Goal: Task Accomplishment & Management: Manage account settings

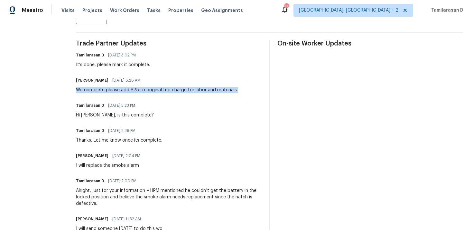
scroll to position [168, 0]
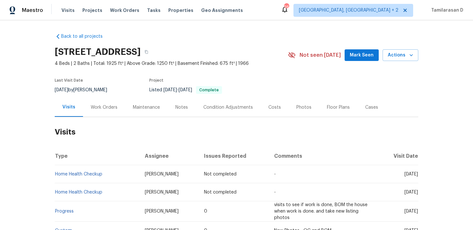
click at [114, 109] on div "Work Orders" at bounding box center [104, 107] width 27 height 6
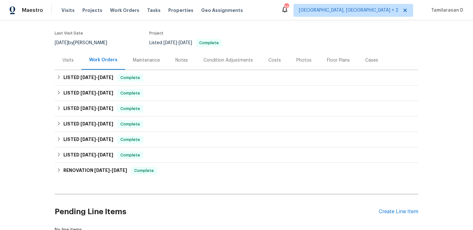
scroll to position [94, 0]
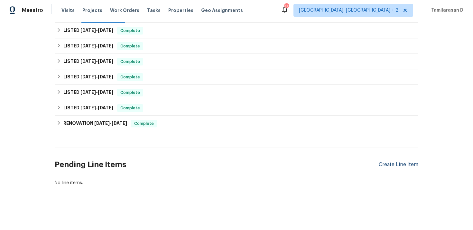
click at [408, 165] on div "Create Line Item" at bounding box center [399, 164] width 40 height 6
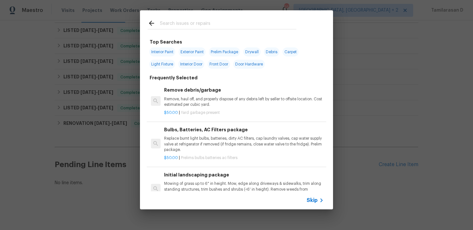
click at [307, 195] on div "Skip" at bounding box center [236, 200] width 193 height 18
click at [310, 197] on span "Skip" at bounding box center [312, 200] width 11 height 6
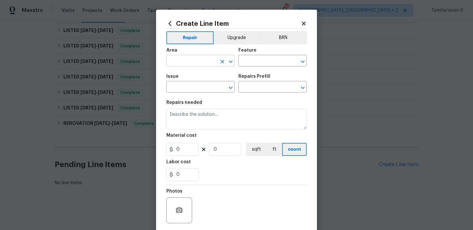
click at [178, 63] on input "text" at bounding box center [191, 61] width 50 height 10
click at [193, 90] on li "Interior Overall" at bounding box center [200, 86] width 68 height 11
type input "Interior Overall"
click at [258, 60] on input "text" at bounding box center [264, 61] width 50 height 10
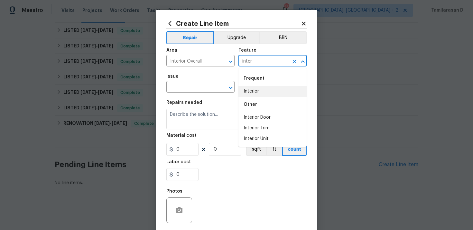
click at [251, 91] on li "Interior" at bounding box center [273, 91] width 68 height 11
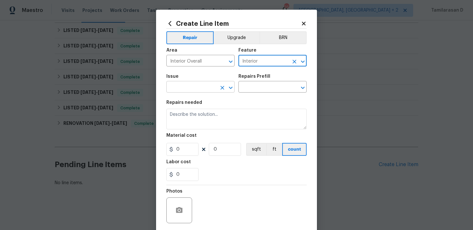
type input "Interior"
click at [189, 91] on input "text" at bounding box center [191, 87] width 50 height 10
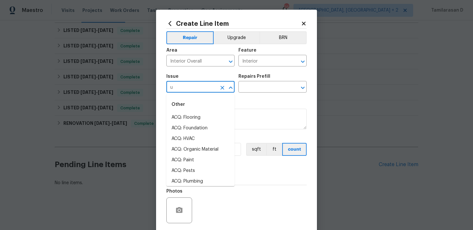
type input "ui"
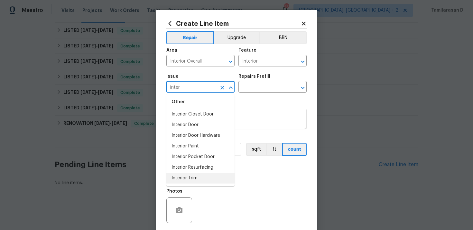
click at [187, 179] on li "Interior Trim" at bounding box center [200, 178] width 68 height 11
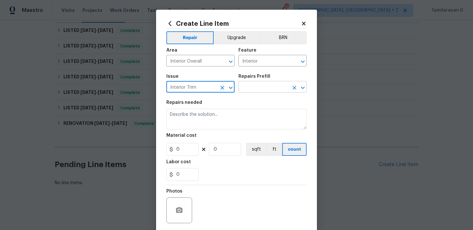
type input "Interior Trim"
click at [251, 89] on input "text" at bounding box center [264, 87] width 50 height 10
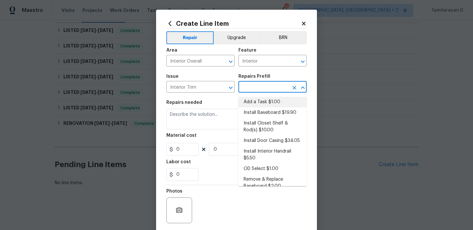
click at [251, 98] on li "Add a Task $1.00" at bounding box center [273, 102] width 68 height 11
type input "Interior Trim"
type input "Add a Task $1.00"
type textarea "HPM to detail"
type input "1"
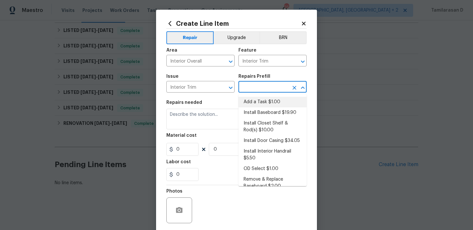
type input "1"
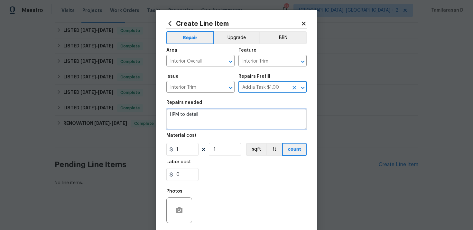
click at [191, 118] on textarea "HPM to detail" at bounding box center [236, 119] width 140 height 21
paste textarea "There is no handrail on the front steps. Please inspect the steps and install a…"
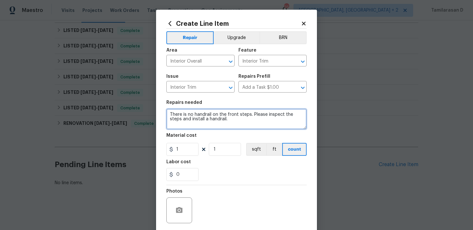
type textarea "There is no handrail on the front steps. Please inspect the steps and install a…"
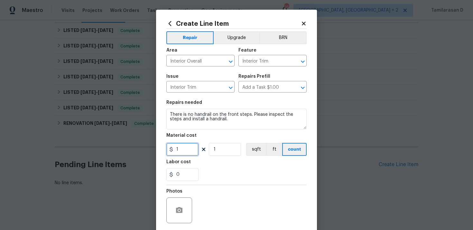
click at [180, 153] on input "1" at bounding box center [182, 149] width 32 height 13
type input "75"
click at [231, 174] on div "0" at bounding box center [236, 174] width 140 height 13
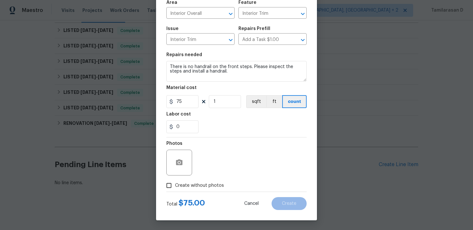
click at [166, 185] on input "Create without photos" at bounding box center [169, 185] width 12 height 12
checkbox input "true"
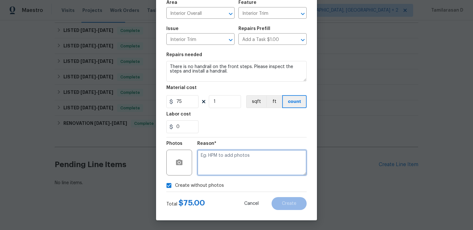
click at [221, 165] on textarea at bounding box center [251, 162] width 109 height 26
type textarea "N/A"
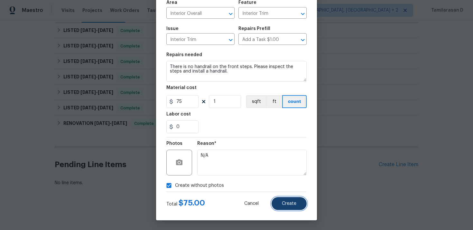
click at [298, 208] on button "Create" at bounding box center [289, 203] width 35 height 13
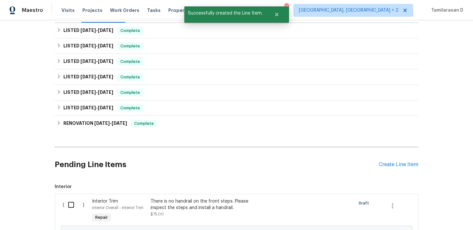
click at [69, 200] on input "checkbox" at bounding box center [73, 205] width 18 height 14
checkbox input "true"
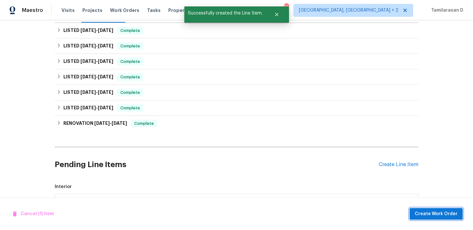
click at [438, 216] on span "Create Work Order" at bounding box center [436, 214] width 43 height 8
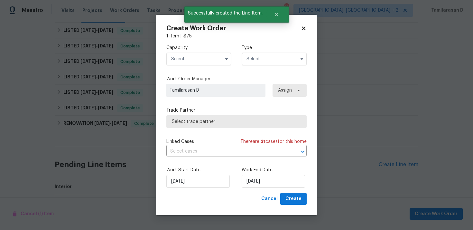
click at [281, 63] on input "text" at bounding box center [274, 58] width 65 height 13
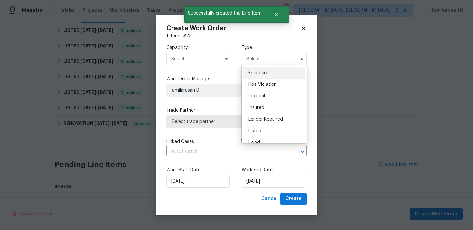
click at [259, 72] on span "Feedback" at bounding box center [259, 73] width 21 height 5
type input "Feedback"
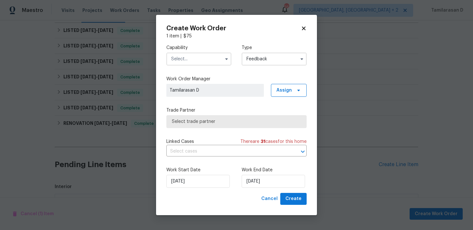
click at [192, 59] on input "text" at bounding box center [198, 58] width 65 height 13
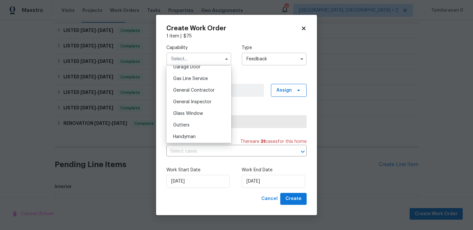
scroll to position [301, 0]
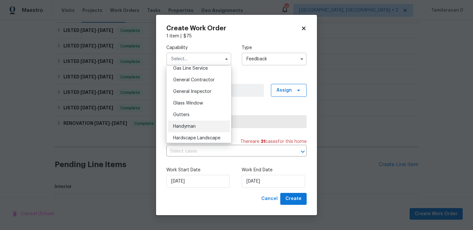
click at [184, 126] on span "Handyman" at bounding box center [184, 126] width 23 height 5
type input "Handyman"
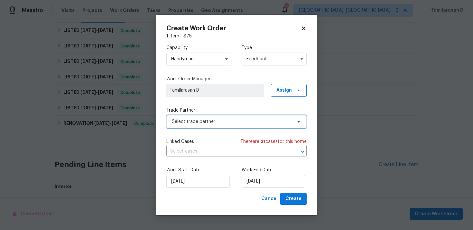
click at [196, 126] on span "Select trade partner" at bounding box center [236, 121] width 140 height 13
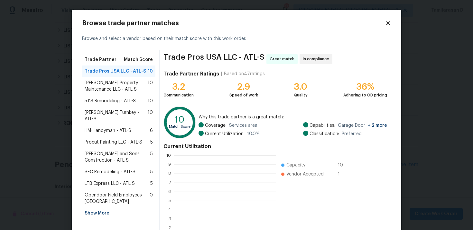
scroll to position [90, 102]
click at [111, 127] on span "HM-Handyman - ATL-S" at bounding box center [108, 130] width 47 height 6
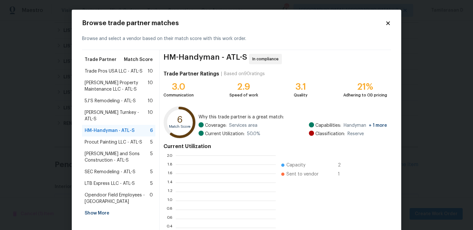
scroll to position [90, 100]
click at [95, 86] on span "Glen Property Maintenance LLC - ATL-S" at bounding box center [116, 86] width 63 height 13
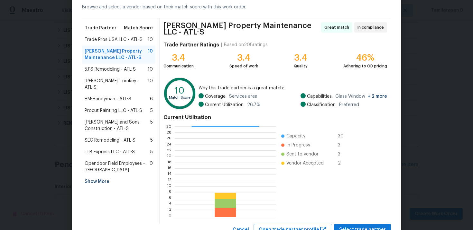
scroll to position [54, 0]
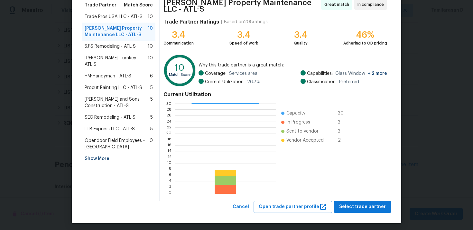
click at [105, 70] on div "HM-Handyman - ATL-S 6" at bounding box center [118, 76] width 73 height 12
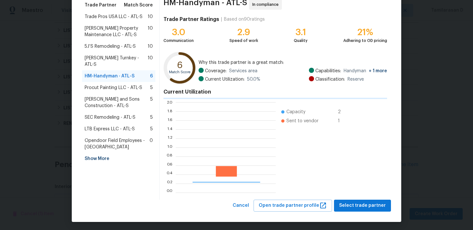
scroll to position [1, 0]
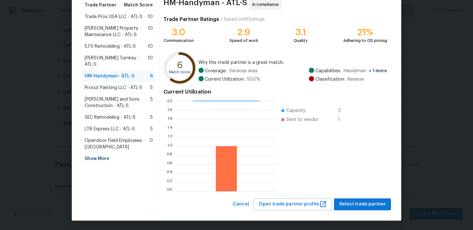
click at [108, 34] on span "Glen Property Maintenance LLC - ATL-S" at bounding box center [116, 31] width 63 height 13
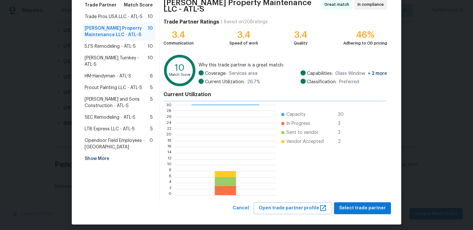
scroll to position [1, 1]
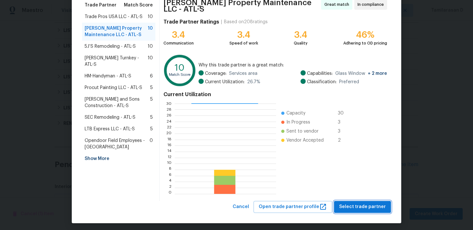
click at [355, 203] on span "Select trade partner" at bounding box center [362, 207] width 47 height 8
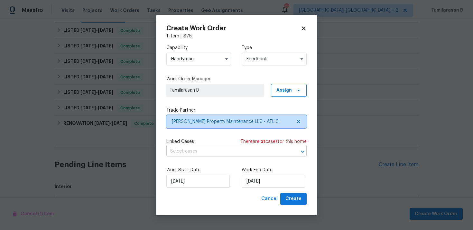
scroll to position [0, 0]
click at [244, 174] on div "Work End Date 28/08/2025" at bounding box center [274, 176] width 65 height 21
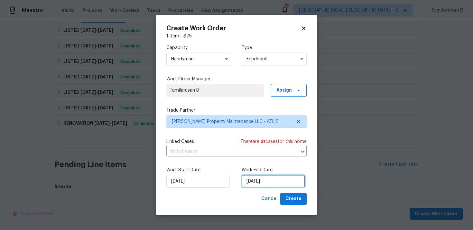
click at [250, 179] on input "[DATE]" at bounding box center [273, 181] width 63 height 13
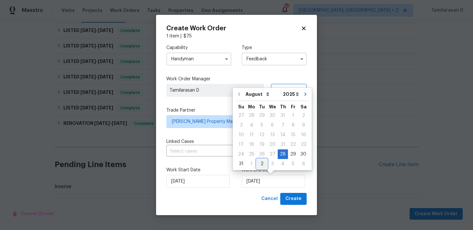
click at [259, 162] on div "2" at bounding box center [262, 163] width 10 height 9
type input "02/09/2025"
select select "8"
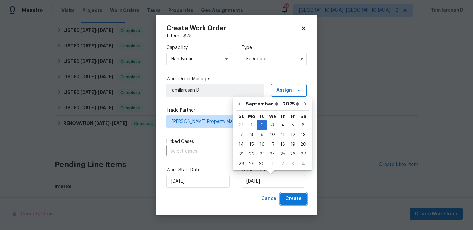
click at [293, 200] on span "Create" at bounding box center [294, 198] width 16 height 8
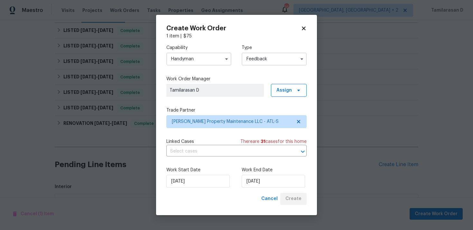
checkbox input "false"
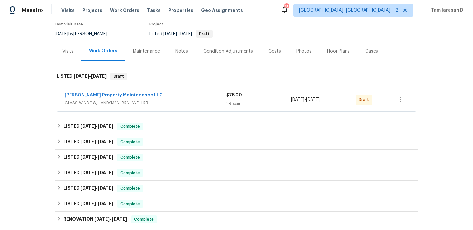
scroll to position [75, 0]
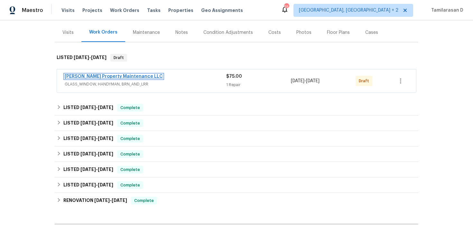
click at [86, 74] on link "[PERSON_NAME] Property Maintenance LLC" at bounding box center [114, 76] width 98 height 5
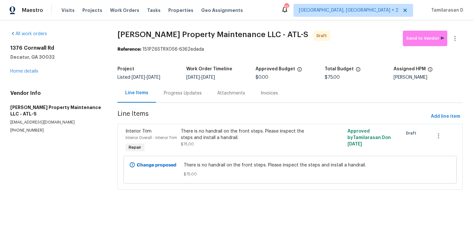
click at [170, 93] on div "Progress Updates" at bounding box center [183, 93] width 38 height 6
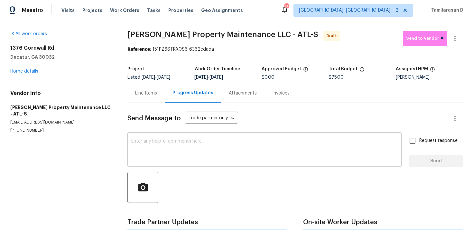
click at [161, 144] on textarea at bounding box center [264, 150] width 267 height 23
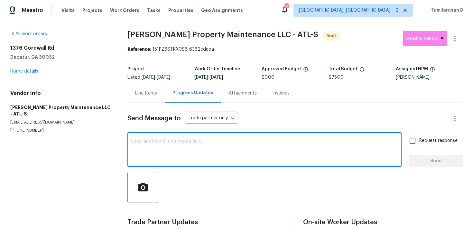
scroll to position [10, 0]
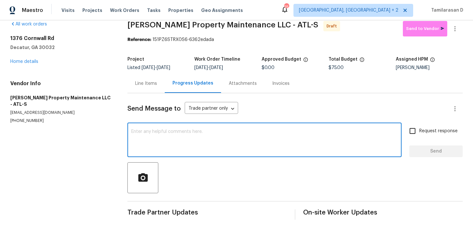
paste textarea "Hey, this is Tamil from Opendoor. I’m confirming you received the WO for the pr…"
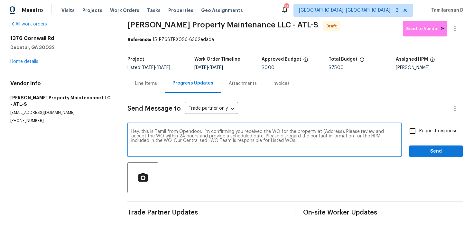
scroll to position [0, 0]
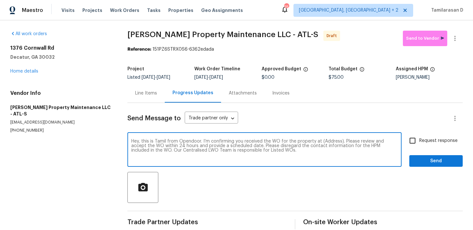
click at [327, 140] on textarea "Hey, this is Tamil from Opendoor. I’m confirming you received the WO for the pr…" at bounding box center [264, 150] width 267 height 23
paste textarea "1376 Cornwall Rd, Decatur, GA 30032"
type textarea "Hey, this is Tamil from Opendoor. I’m confirming you received the WO for the pr…"
click at [416, 142] on input "Request response" at bounding box center [413, 141] width 14 height 14
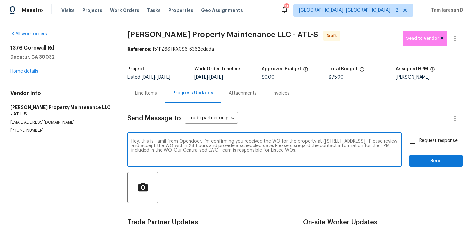
checkbox input "true"
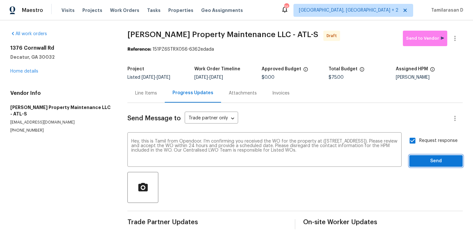
click at [440, 161] on span "Send" at bounding box center [436, 161] width 43 height 8
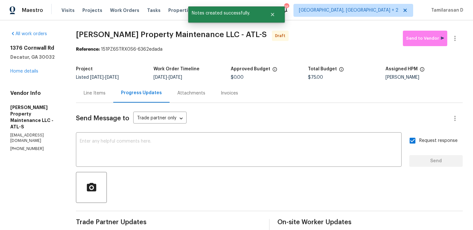
click at [458, 28] on div "All work orders 1376 Cornwall Rd Decatur, GA 30032 Home details Vendor Info Gle…" at bounding box center [236, 151] width 473 height 263
click at [456, 35] on icon "button" at bounding box center [455, 38] width 8 height 8
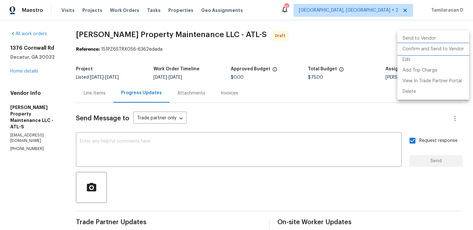
click at [418, 50] on li "Confirm and Send to Vendor" at bounding box center [434, 49] width 72 height 11
click at [329, 53] on div at bounding box center [236, 115] width 473 height 230
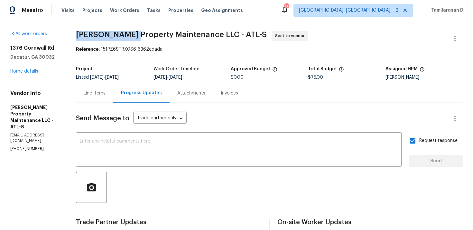
drag, startPoint x: 78, startPoint y: 34, endPoint x: 129, endPoint y: 35, distance: 51.8
click at [129, 35] on span "Glen Property Maintenance LLC - ATL-S" at bounding box center [171, 35] width 191 height 8
copy span "Glen Property"
click at [94, 22] on div "All work orders 1376 Cornwall Rd Decatur, GA 30032 Home details Vendor Info Gle…" at bounding box center [236, 151] width 473 height 263
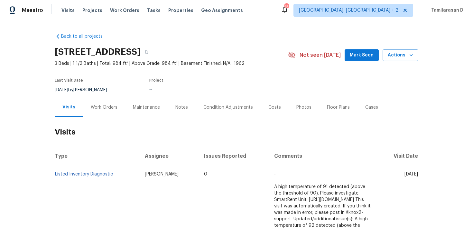
click at [106, 108] on div "Work Orders" at bounding box center [104, 107] width 27 height 6
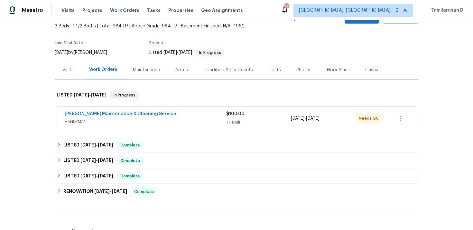
scroll to position [90, 0]
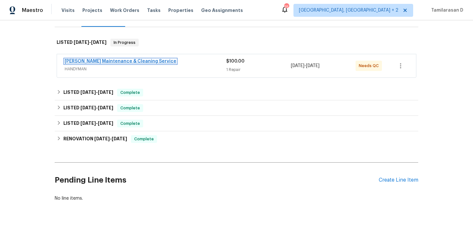
click at [93, 60] on link "Baker's Maintenance & Cleaning Service" at bounding box center [121, 61] width 112 height 5
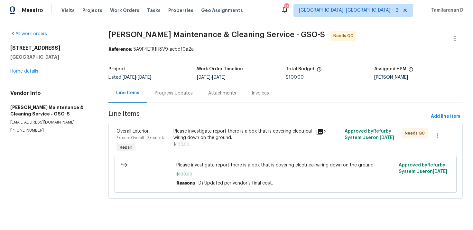
click at [166, 87] on div "Progress Updates" at bounding box center [173, 92] width 53 height 19
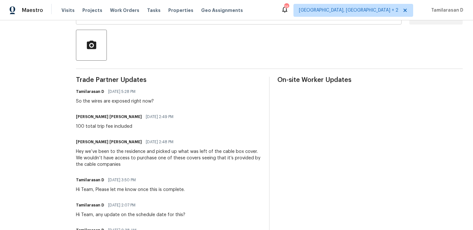
scroll to position [157, 0]
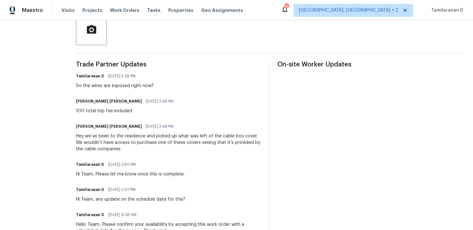
click at [119, 112] on div "100 total trip fee included" at bounding box center [126, 111] width 101 height 6
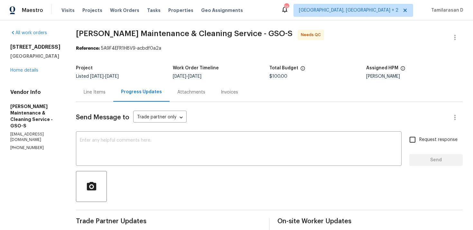
click at [99, 94] on div "Line Items" at bounding box center [95, 92] width 22 height 6
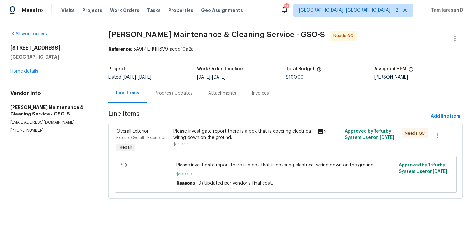
click at [208, 133] on div "Please investigate report there is a box that is covering electrical wiring dow…" at bounding box center [243, 134] width 139 height 13
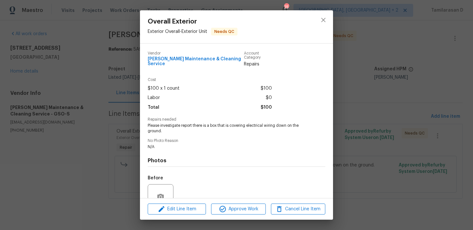
click at [187, 123] on span "Please investigate report there is a box that is covering electrical wiring dow…" at bounding box center [228, 128] width 160 height 11
copy span "Please investigate report there is a box that is covering electrical wiring dow…"
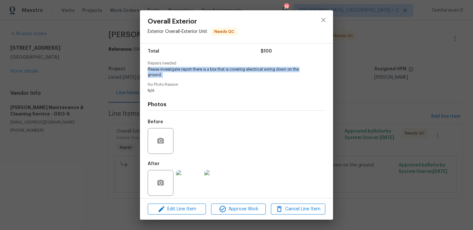
click at [129, 136] on div "Overall Exterior Exterior Overall - Exterior Unit Needs QC Vendor Baker's Maint…" at bounding box center [236, 115] width 473 height 230
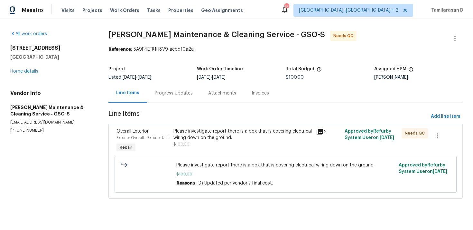
click at [207, 139] on div "Please investigate report there is a box that is covering electrical wiring dow…" at bounding box center [243, 134] width 139 height 13
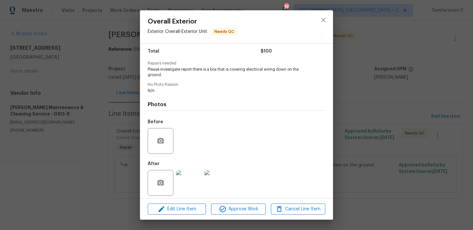
click at [197, 170] on img at bounding box center [189, 183] width 26 height 26
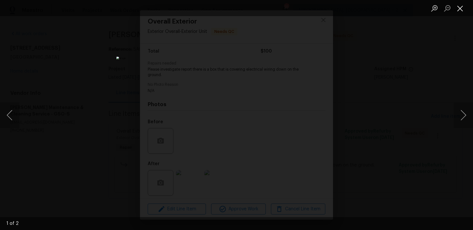
click at [459, 5] on button "Close lightbox" at bounding box center [460, 8] width 13 height 11
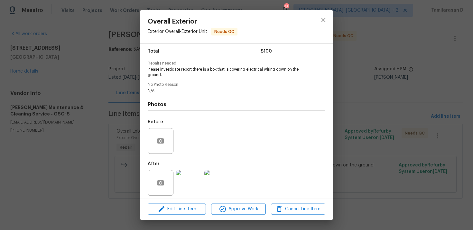
click at [191, 181] on img at bounding box center [189, 183] width 26 height 26
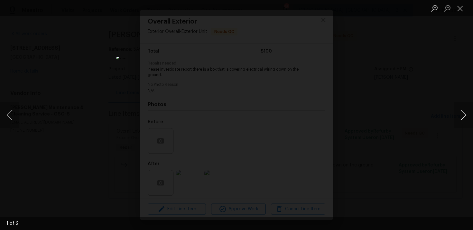
click at [463, 116] on button "Next image" at bounding box center [463, 115] width 19 height 26
click at [413, 120] on div "Lightbox" at bounding box center [236, 115] width 473 height 230
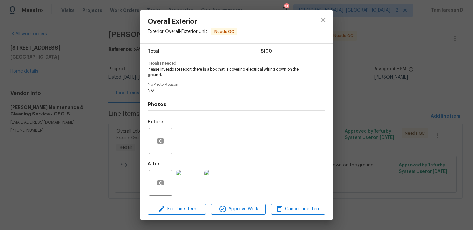
click at [327, 27] on div at bounding box center [323, 26] width 19 height 33
click at [324, 22] on icon "close" at bounding box center [324, 20] width 8 height 8
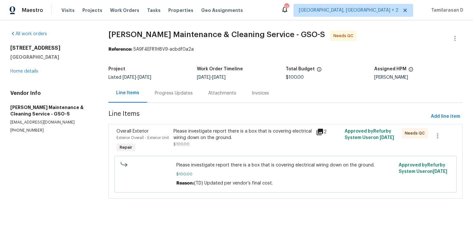
click at [182, 86] on div "Progress Updates" at bounding box center [173, 92] width 53 height 19
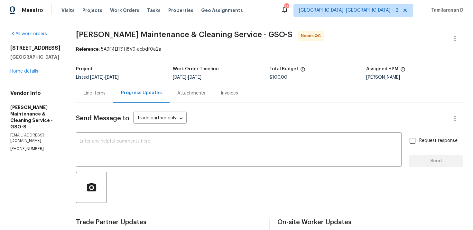
click at [108, 89] on div "Line Items" at bounding box center [94, 92] width 37 height 19
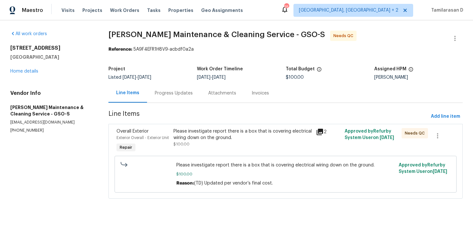
click at [167, 92] on div "Progress Updates" at bounding box center [174, 93] width 38 height 6
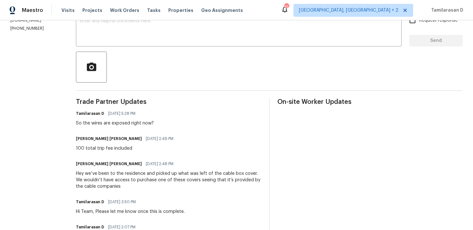
scroll to position [156, 0]
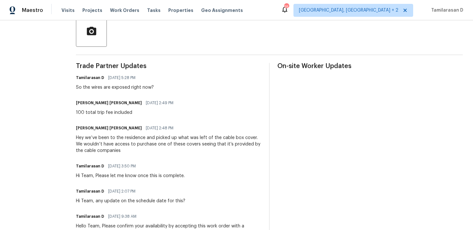
click at [109, 145] on div "Hey we’ve been to the residence and picked up what was left of the cable box co…" at bounding box center [168, 143] width 185 height 19
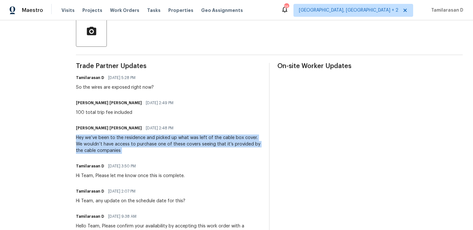
copy div "Hey we’ve been to the residence and picked up what was left of the cable box co…"
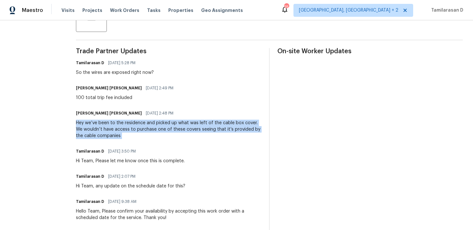
scroll to position [176, 0]
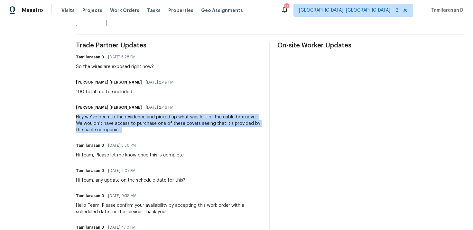
copy div "Hey we’ve been to the residence and picked up what was left of the cable box co…"
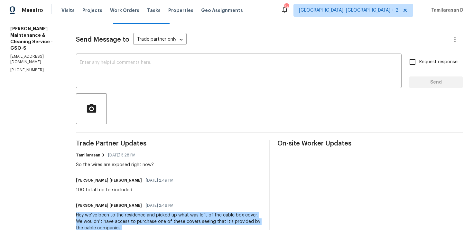
scroll to position [100, 0]
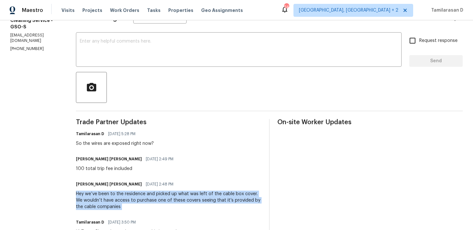
click at [138, 101] on div at bounding box center [269, 87] width 387 height 31
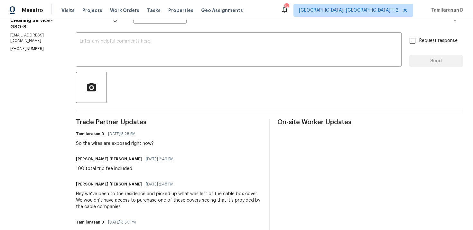
scroll to position [0, 0]
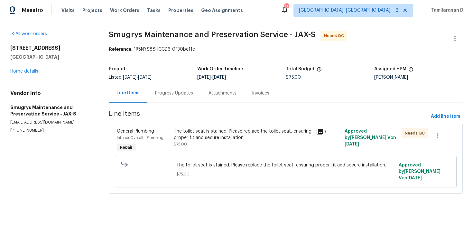
click at [178, 98] on div "Progress Updates" at bounding box center [173, 92] width 53 height 19
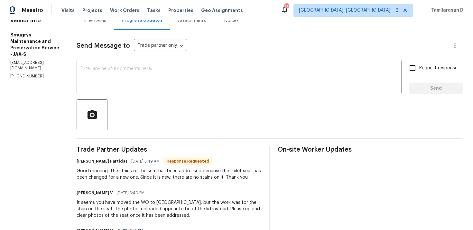
click at [93, 50] on div "Send Message to Trade partner only Trade partner only ​" at bounding box center [262, 45] width 371 height 15
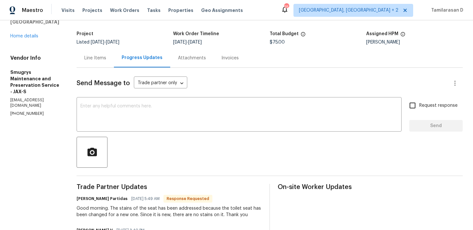
click at [93, 53] on div "Line Items" at bounding box center [95, 57] width 37 height 19
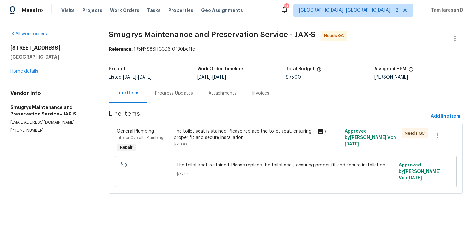
click at [203, 130] on div "The toilet seat is stained. Please replace the toilet seat, ensuring proper fit…" at bounding box center [243, 134] width 139 height 13
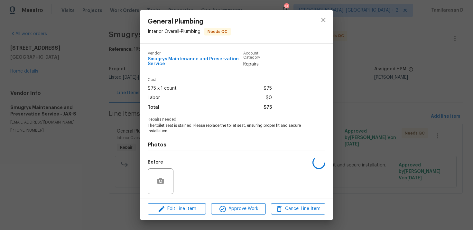
scroll to position [44, 0]
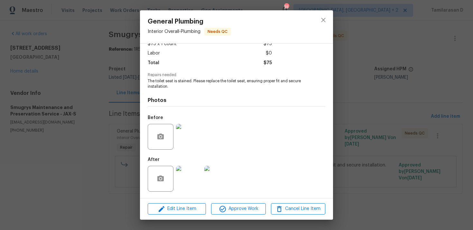
click at [190, 176] on img at bounding box center [189, 178] width 26 height 26
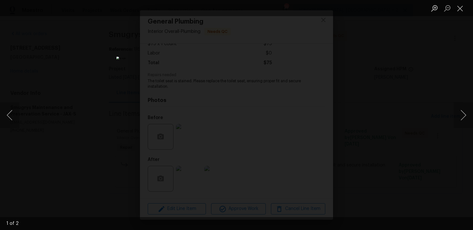
click at [109, 165] on div "Lightbox" at bounding box center [236, 115] width 473 height 230
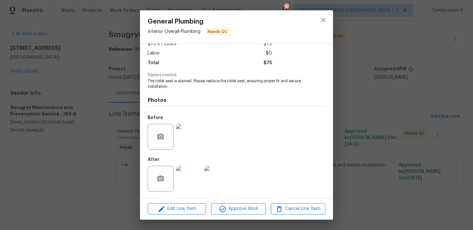
click at [184, 136] on img at bounding box center [189, 137] width 26 height 26
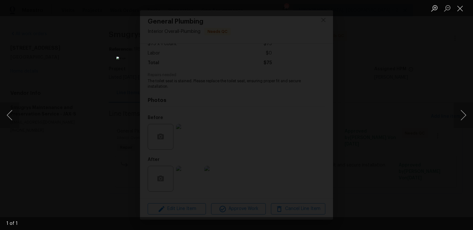
click at [349, 146] on div "Lightbox" at bounding box center [236, 115] width 473 height 230
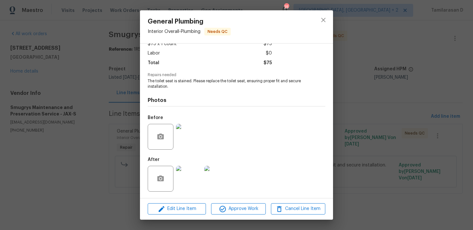
click at [183, 175] on img at bounding box center [189, 178] width 26 height 26
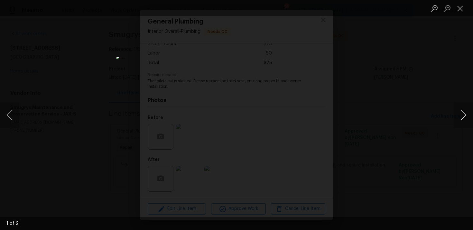
click at [464, 114] on button "Next image" at bounding box center [463, 115] width 19 height 26
click at [5, 111] on button "Previous image" at bounding box center [9, 115] width 19 height 26
click at [409, 107] on div "Lightbox" at bounding box center [236, 115] width 473 height 230
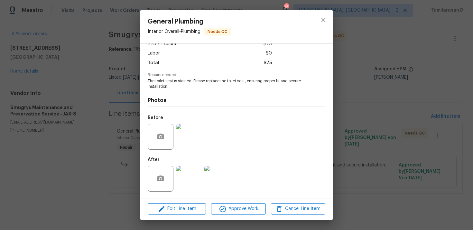
click at [99, 68] on div "General Plumbing Interior Overall - Plumbing Needs QC Vendor Smugrys Maintenanc…" at bounding box center [236, 115] width 473 height 230
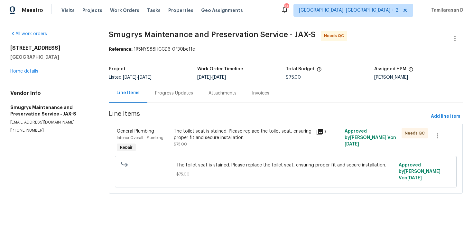
click at [168, 89] on div "Progress Updates" at bounding box center [173, 92] width 53 height 19
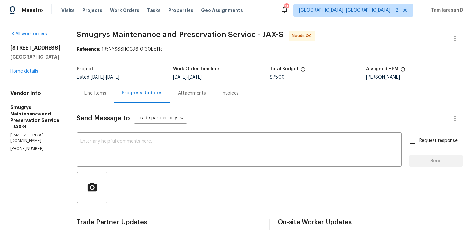
click at [98, 93] on div "Line Items" at bounding box center [95, 93] width 22 height 6
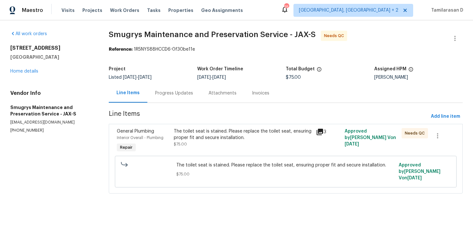
click at [204, 128] on div "The toilet seat is stained. Please replace the toilet seat, ensuring proper fit…" at bounding box center [243, 134] width 139 height 13
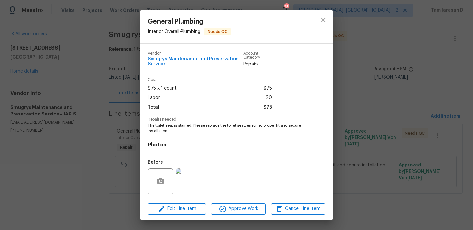
scroll to position [44, 0]
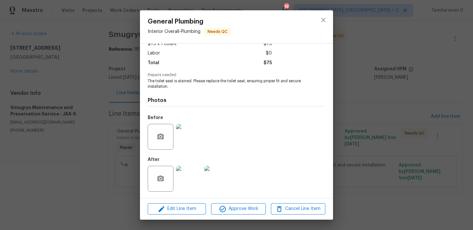
click at [183, 133] on img at bounding box center [189, 137] width 26 height 26
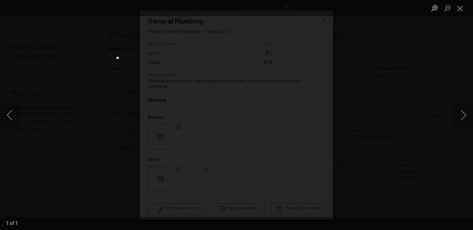
click at [402, 120] on div "Lightbox" at bounding box center [236, 115] width 473 height 230
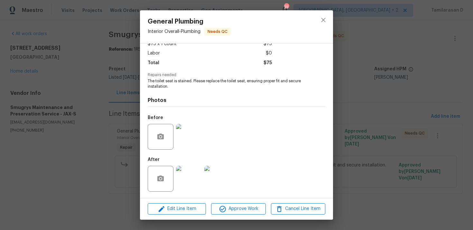
click at [183, 172] on img at bounding box center [189, 178] width 26 height 26
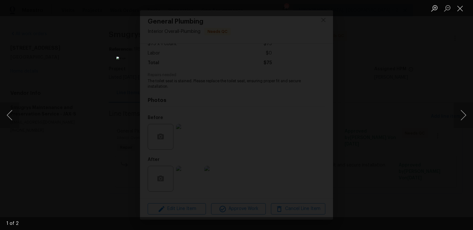
click at [358, 106] on div "Lightbox" at bounding box center [236, 115] width 473 height 230
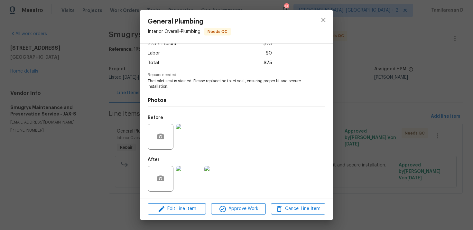
click at [190, 135] on img at bounding box center [189, 137] width 26 height 26
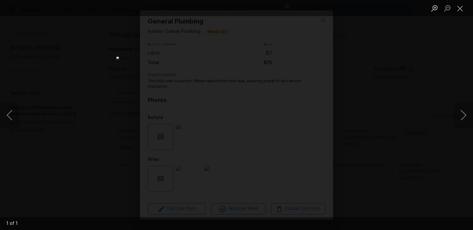
click at [373, 127] on div "Lightbox" at bounding box center [236, 115] width 473 height 230
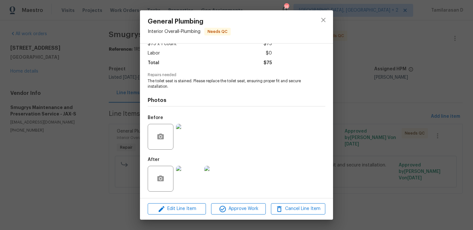
click at [213, 172] on img at bounding box center [217, 178] width 26 height 26
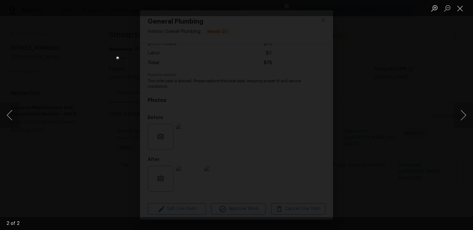
click at [260, 147] on img "Lightbox" at bounding box center [237, 115] width 240 height 117
click at [335, 138] on div "Lightbox" at bounding box center [236, 115] width 473 height 230
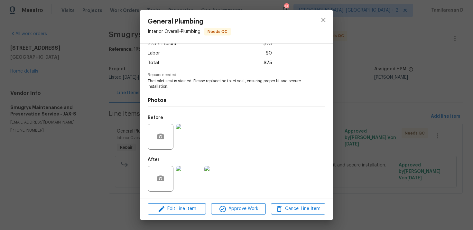
click at [336, 138] on div "General Plumbing Interior Overall - Plumbing Needs QC Vendor Smugrys Maintenanc…" at bounding box center [236, 115] width 473 height 230
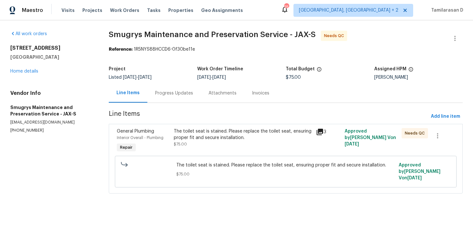
click at [170, 100] on div "Progress Updates" at bounding box center [173, 92] width 53 height 19
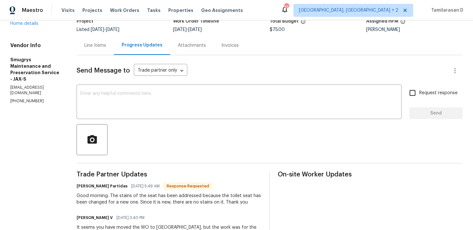
scroll to position [55, 0]
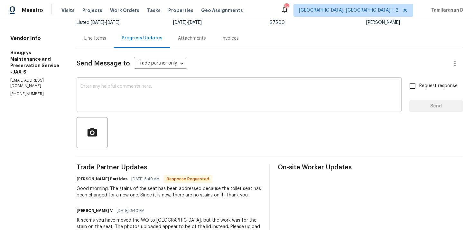
click at [100, 99] on textarea at bounding box center [238, 95] width 317 height 23
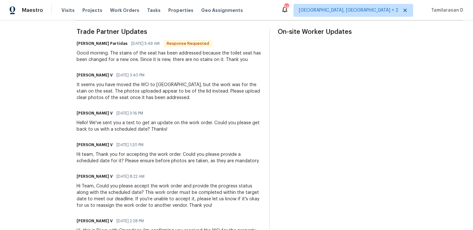
scroll to position [0, 0]
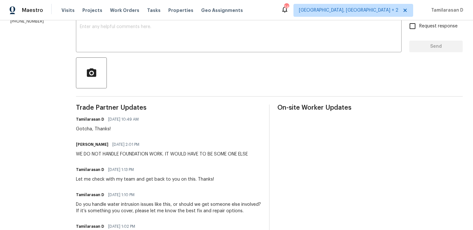
scroll to position [116, 0]
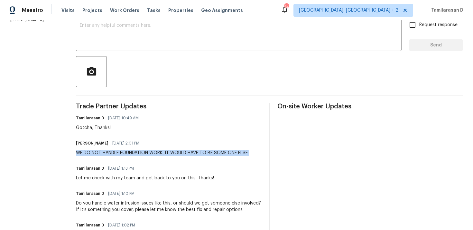
scroll to position [0, 0]
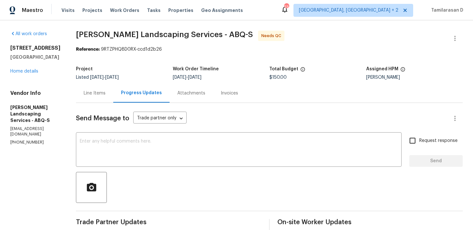
click at [106, 93] on div "Line Items" at bounding box center [95, 93] width 22 height 6
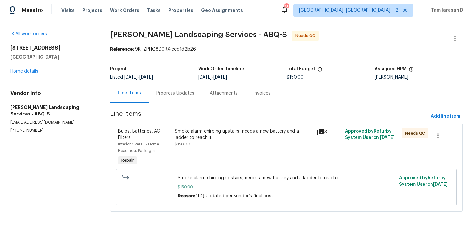
click at [163, 93] on div "Progress Updates" at bounding box center [175, 93] width 38 height 6
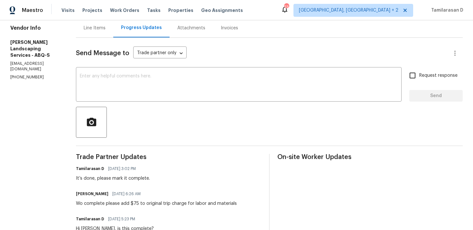
scroll to position [73, 0]
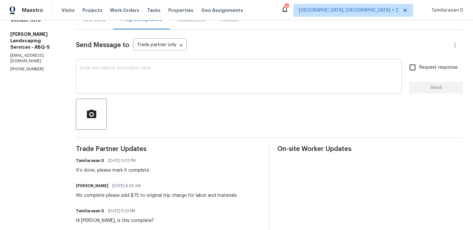
click at [115, 76] on textarea at bounding box center [239, 77] width 318 height 23
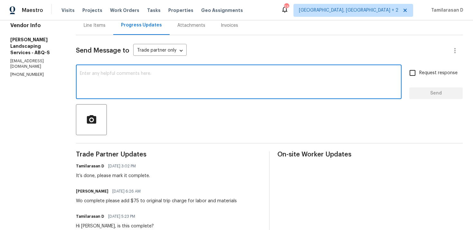
scroll to position [71, 0]
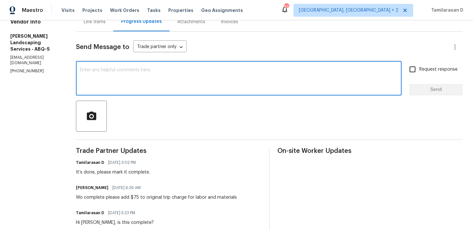
click at [132, 88] on textarea at bounding box center [239, 79] width 318 height 23
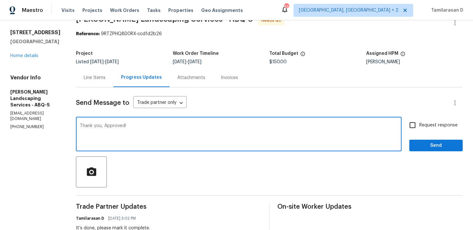
scroll to position [0, 0]
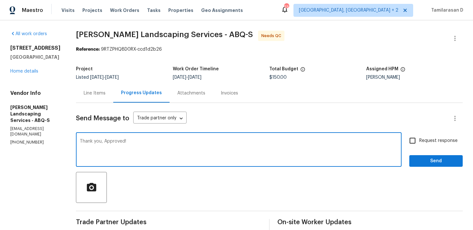
type textarea "Thank you, Approved!"
click at [425, 163] on span "Send" at bounding box center [436, 161] width 43 height 8
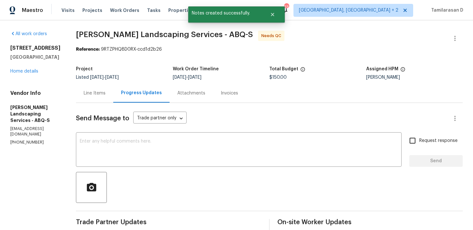
click at [106, 93] on div "Line Items" at bounding box center [95, 93] width 22 height 6
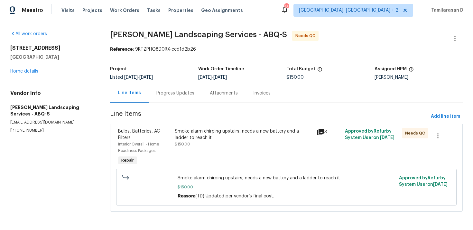
click at [163, 91] on div "Progress Updates" at bounding box center [175, 93] width 38 height 6
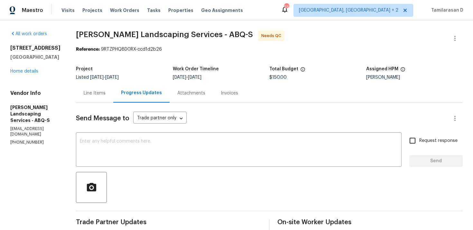
click at [113, 100] on div "Line Items" at bounding box center [94, 92] width 37 height 19
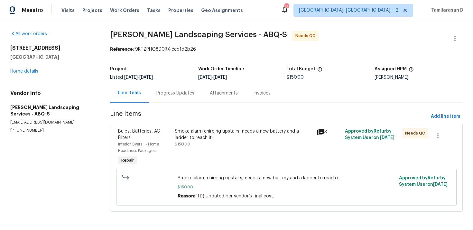
click at [160, 95] on div "Progress Updates" at bounding box center [175, 93] width 38 height 6
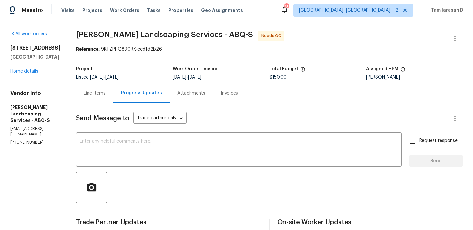
click at [106, 95] on div "Line Items" at bounding box center [95, 93] width 22 height 6
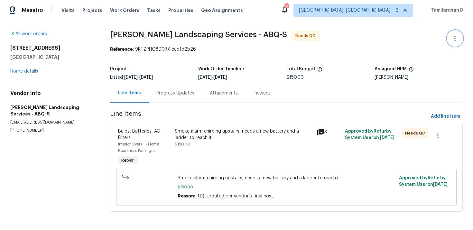
click at [453, 40] on icon "button" at bounding box center [455, 38] width 8 height 8
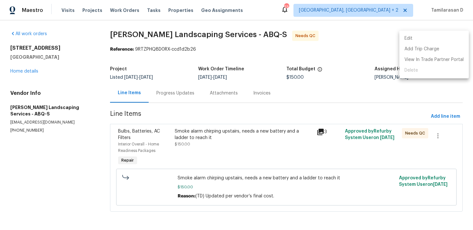
click at [422, 42] on li "Edit" at bounding box center [435, 38] width 70 height 11
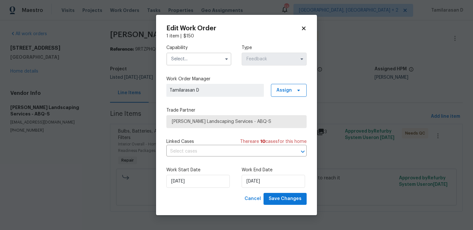
click at [221, 59] on input "text" at bounding box center [198, 58] width 65 height 13
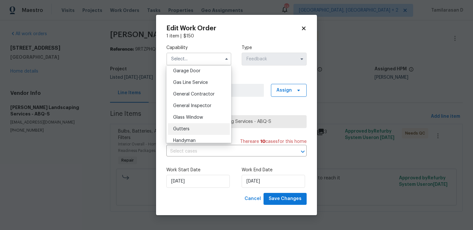
scroll to position [294, 0]
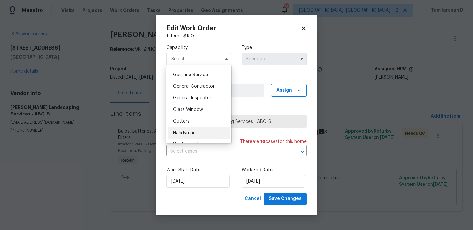
click at [186, 127] on div "Handyman" at bounding box center [199, 133] width 62 height 12
type input "Handyman"
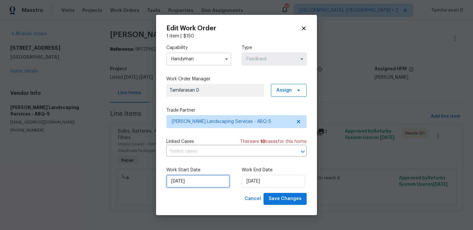
click at [194, 179] on input "25/08/2025" at bounding box center [197, 181] width 63 height 13
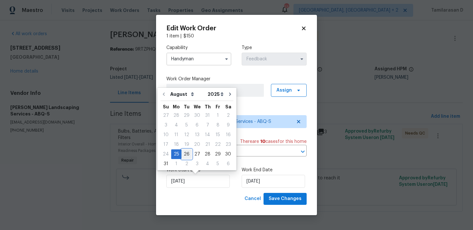
click at [183, 156] on div "26" at bounding box center [187, 153] width 10 height 9
type input "26/08/2025"
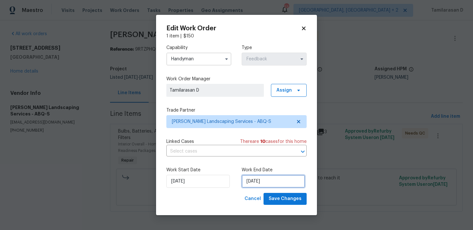
click at [257, 179] on input "27/08/2025" at bounding box center [273, 181] width 63 height 13
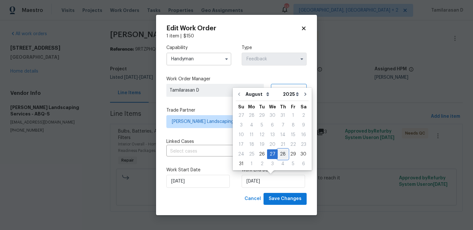
click at [278, 151] on div "28" at bounding box center [283, 153] width 10 height 9
type input "28/08/2025"
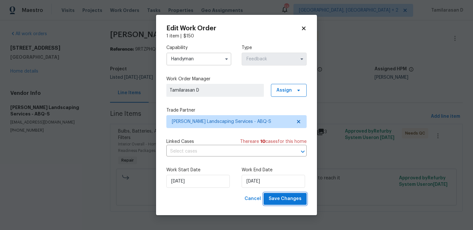
click at [286, 198] on span "Save Changes" at bounding box center [285, 198] width 33 height 8
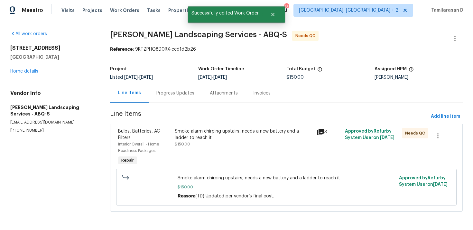
click at [166, 87] on div "Progress Updates" at bounding box center [175, 92] width 53 height 19
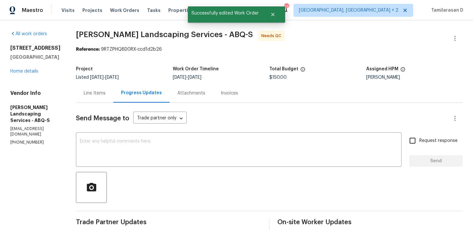
click at [109, 96] on div "Line Items" at bounding box center [94, 92] width 37 height 19
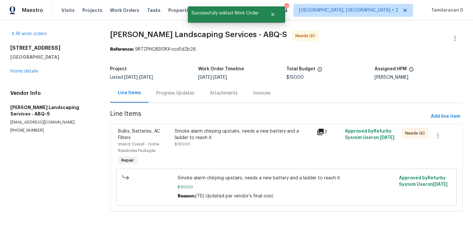
click at [207, 136] on div "Smoke alarm chirping upstairs, needs a new battery and a ladder to reach it" at bounding box center [244, 134] width 138 height 13
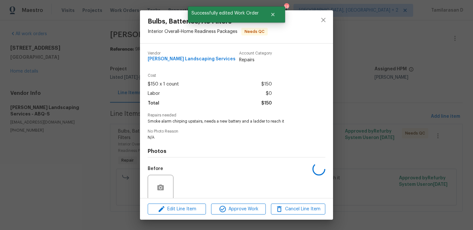
scroll to position [51, 0]
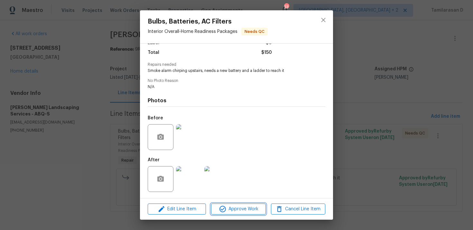
click at [230, 205] on span "Approve Work" at bounding box center [238, 209] width 51 height 8
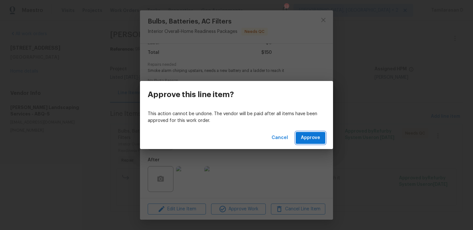
click at [307, 140] on span "Approve" at bounding box center [310, 138] width 19 height 8
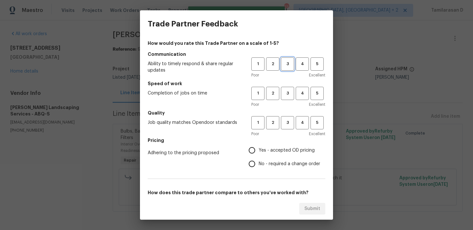
click at [286, 63] on span "3" at bounding box center [288, 63] width 12 height 7
click at [286, 92] on span "3" at bounding box center [288, 93] width 12 height 7
click at [288, 125] on span "3" at bounding box center [288, 122] width 12 height 7
click at [253, 153] on input "Yes - accepted OD pricing" at bounding box center [252, 150] width 14 height 14
radio input "true"
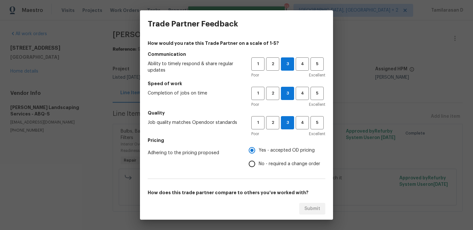
click at [255, 164] on input "No - required a change order" at bounding box center [252, 164] width 14 height 14
radio input "true"
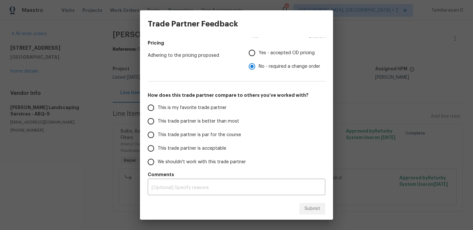
click at [153, 137] on input "This trade partner is par for the course" at bounding box center [151, 135] width 14 height 14
click at [309, 207] on span "Submit" at bounding box center [313, 208] width 16 height 8
radio input "true"
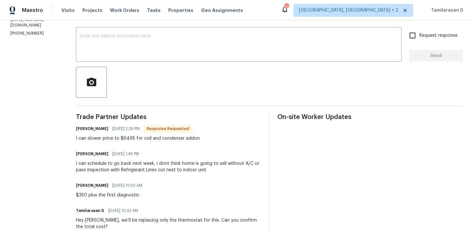
scroll to position [117, 0]
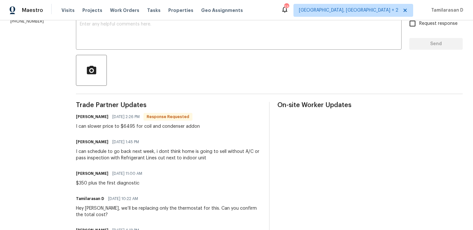
click at [110, 127] on div "I can slower price to $6495 for coil and condenser addon" at bounding box center [138, 126] width 124 height 6
click at [105, 129] on div "Trade Partner Updates [PERSON_NAME] [DATE] 2:26 PM Response Requested I can slo…" at bounding box center [168, 230] width 185 height 256
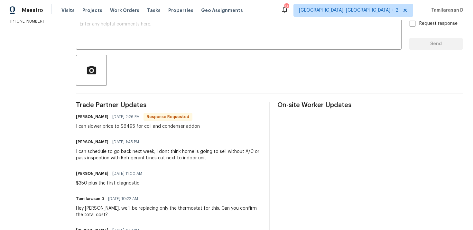
click at [105, 129] on div "Trade Partner Updates [PERSON_NAME] [DATE] 2:26 PM Response Requested I can slo…" at bounding box center [168, 230] width 185 height 256
click at [131, 158] on div "I can schedule to go back next week, i dont think home is going to sell without…" at bounding box center [168, 154] width 185 height 13
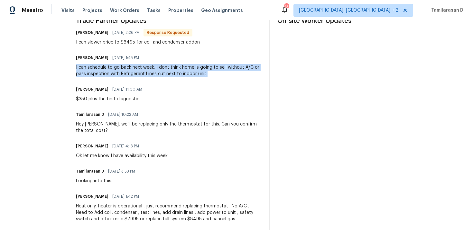
scroll to position [201, 0]
click at [112, 75] on div "I can schedule to go back next week, i dont think home is going to sell without…" at bounding box center [168, 70] width 185 height 13
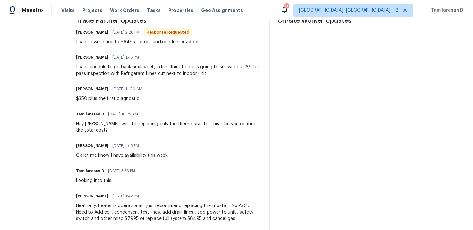
click at [112, 75] on div "I can schedule to go back next week, i dont think home is going to sell without…" at bounding box center [168, 70] width 185 height 13
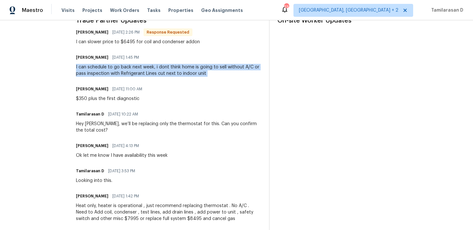
click at [166, 105] on div "Trade Partner Updates [PERSON_NAME] [DATE] 2:26 PM Response Requested I can slo…" at bounding box center [168, 145] width 185 height 256
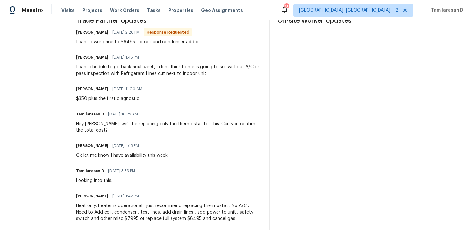
click at [142, 69] on div "I can schedule to go back next week, i dont think home is going to sell without…" at bounding box center [168, 70] width 185 height 13
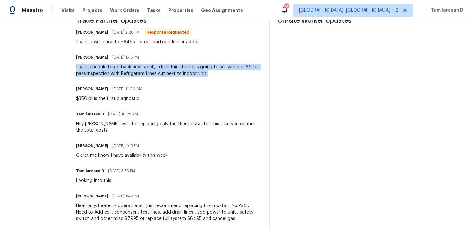
click at [134, 99] on div "$350 plus the first diagnostic" at bounding box center [111, 98] width 70 height 6
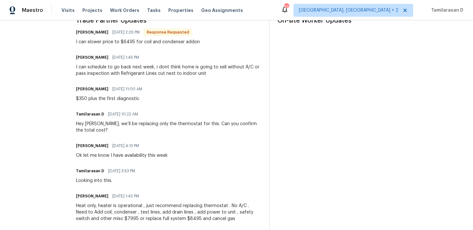
click at [134, 99] on div "$350 plus the first diagnostic" at bounding box center [111, 98] width 70 height 6
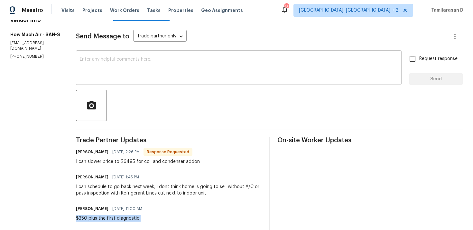
scroll to position [86, 0]
